Goal: Task Accomplishment & Management: Complete application form

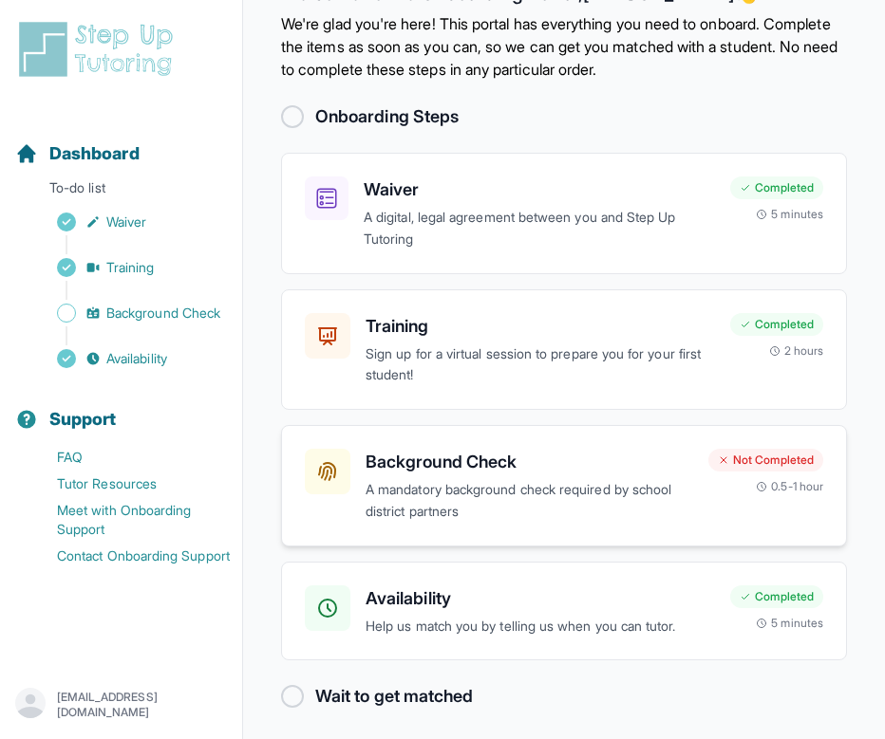
scroll to position [87, 0]
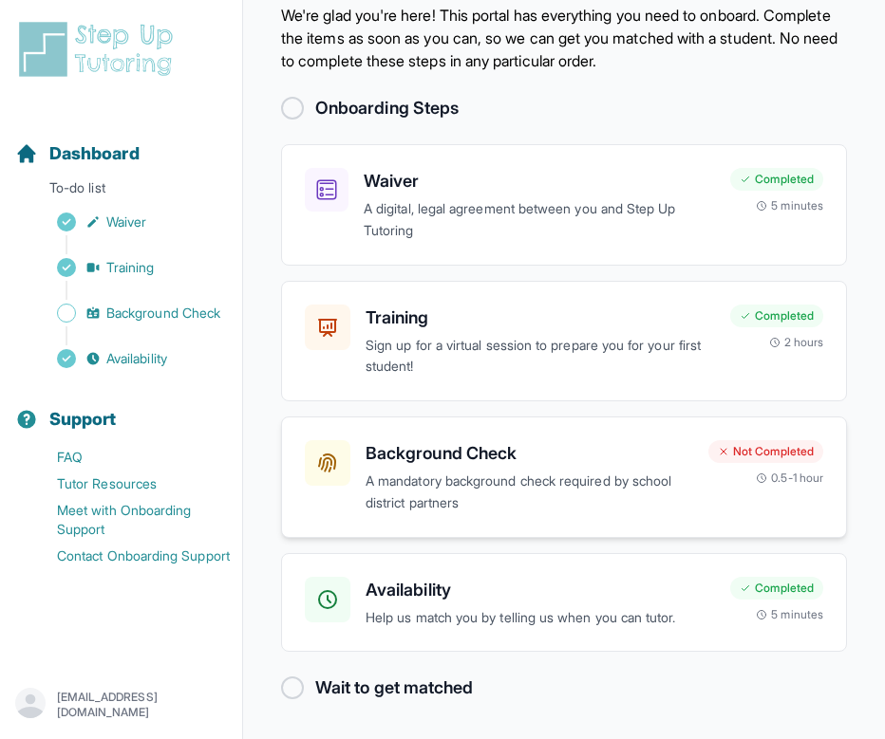
click at [461, 461] on h3 "Background Check" at bounding box center [529, 453] width 328 height 27
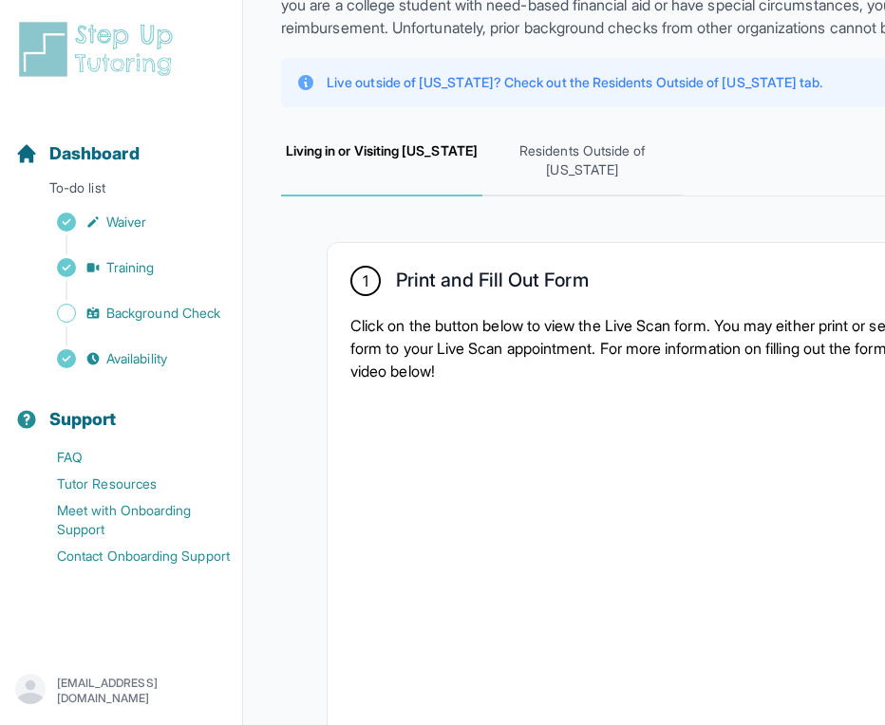
scroll to position [243, 0]
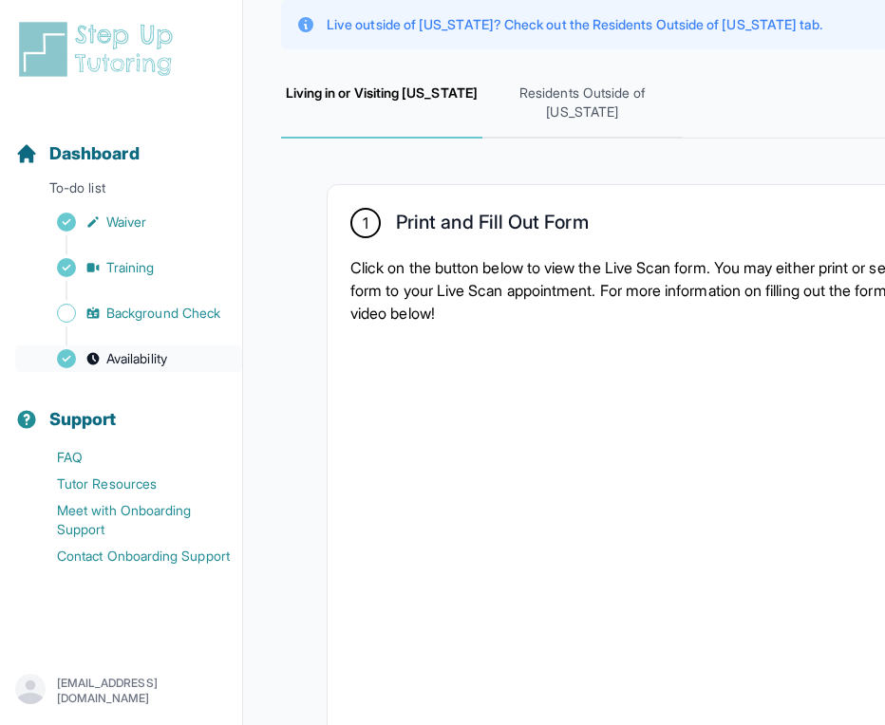
click at [151, 362] on span "Availability" at bounding box center [136, 358] width 61 height 19
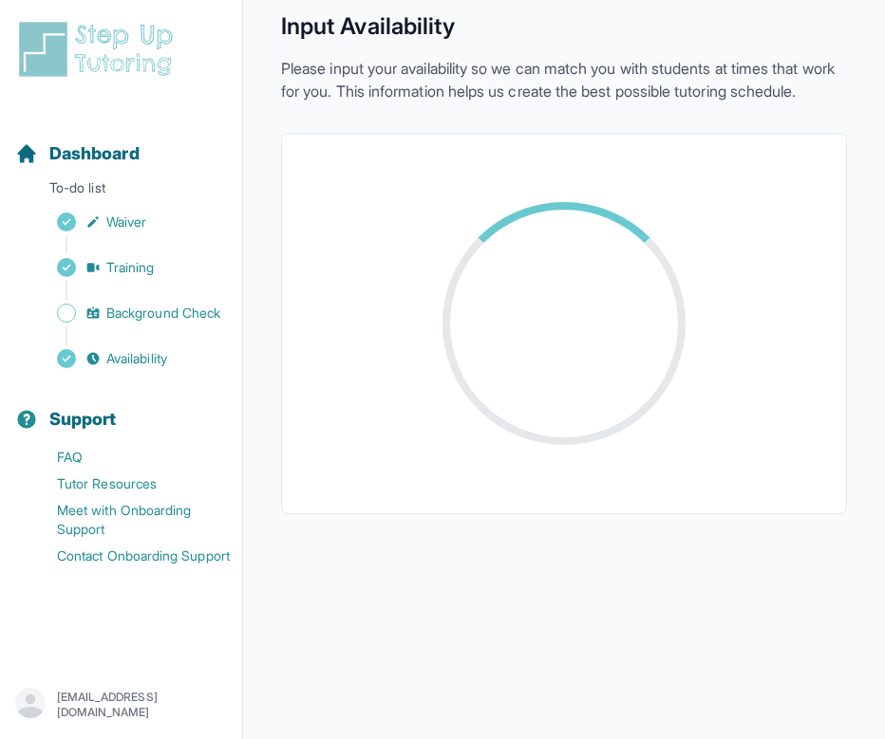
scroll to position [243, 0]
